Goal: Find contact information: Find contact information

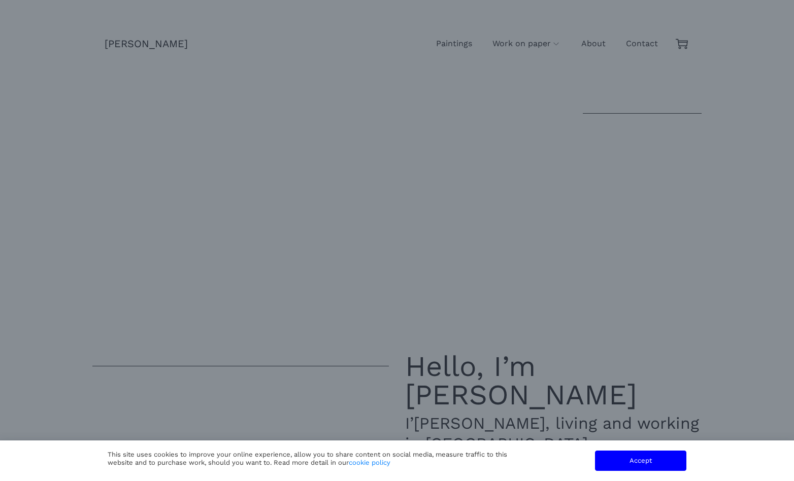
click at [632, 463] on div "Accept" at bounding box center [640, 461] width 91 height 20
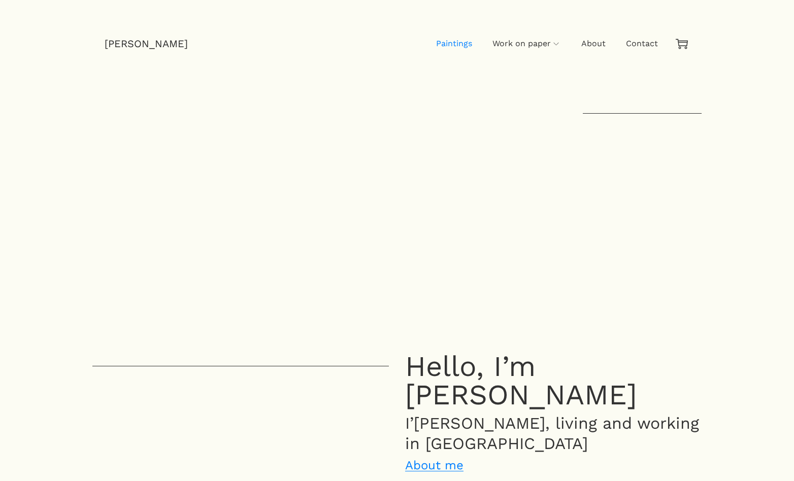
click at [462, 44] on span "Paintings" at bounding box center [454, 44] width 36 height 10
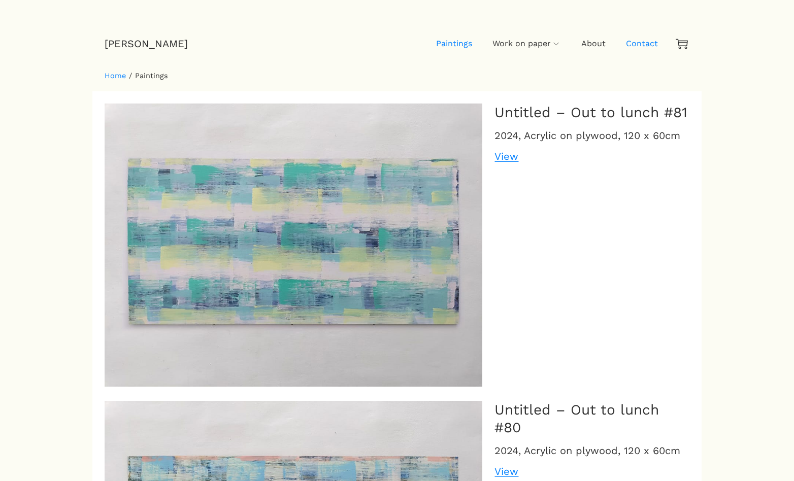
click at [648, 45] on span "Contact" at bounding box center [642, 44] width 32 height 10
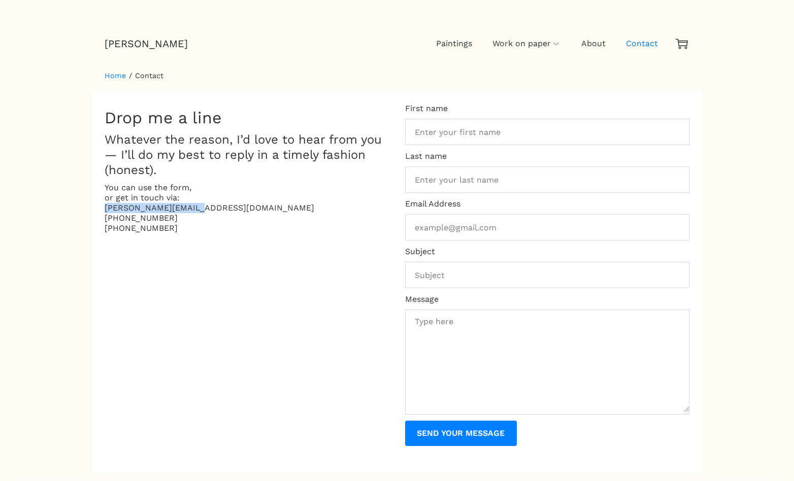
drag, startPoint x: 199, startPoint y: 208, endPoint x: 104, endPoint y: 209, distance: 95.4
click at [104, 209] on div "Home / Contact Drop me a line Whatever the reason, I’d love to hear from you — …" at bounding box center [396, 281] width 609 height 381
copy p "tim@timharwood.co.uk"
